Goal: Task Accomplishment & Management: Use online tool/utility

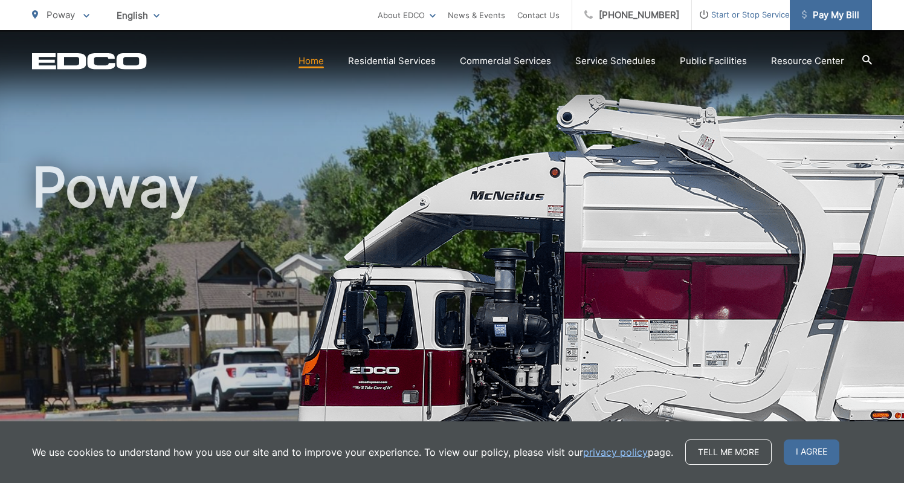
click at [834, 11] on span "Pay My Bill" at bounding box center [830, 15] width 57 height 15
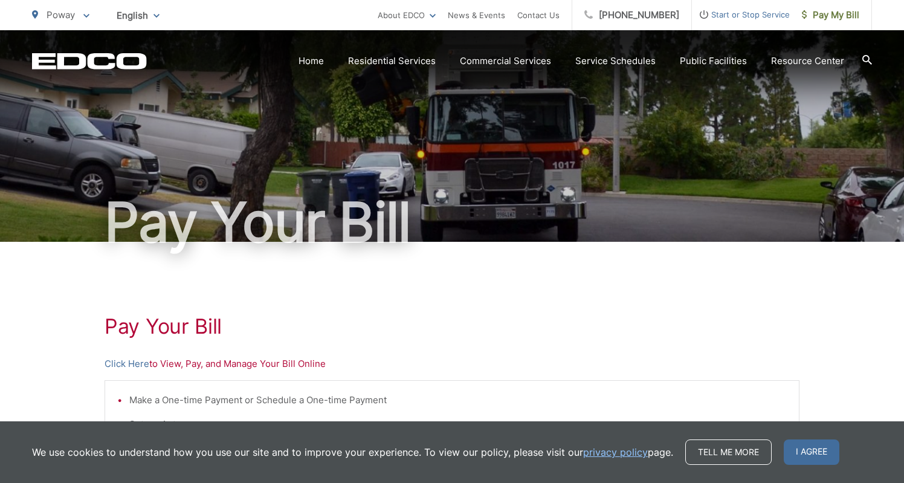
click at [449, 334] on h1 "Pay Your Bill" at bounding box center [452, 326] width 695 height 24
click at [134, 363] on link "Click Here" at bounding box center [127, 364] width 45 height 15
